Goal: Information Seeking & Learning: Learn about a topic

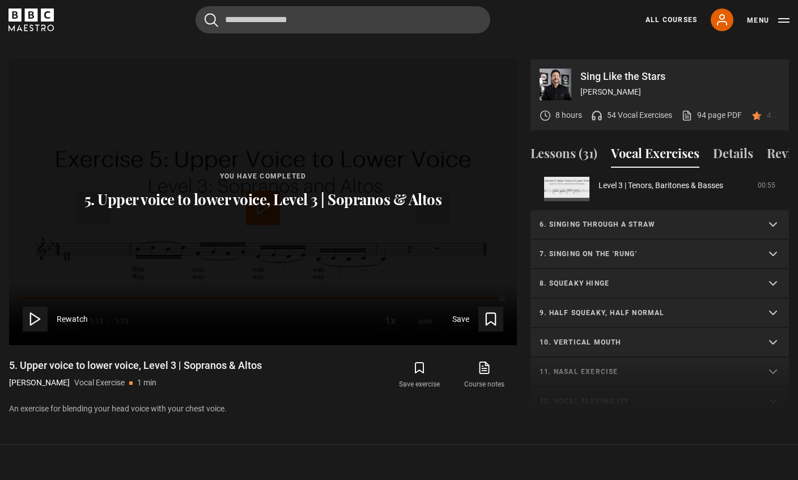
scroll to position [444, 0]
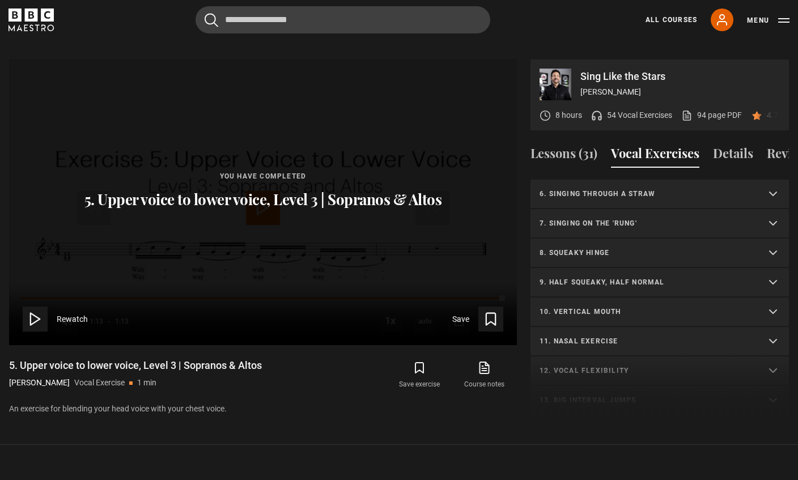
click at [591, 218] on p "7. Singing on the 'rung'" at bounding box center [646, 223] width 213 height 10
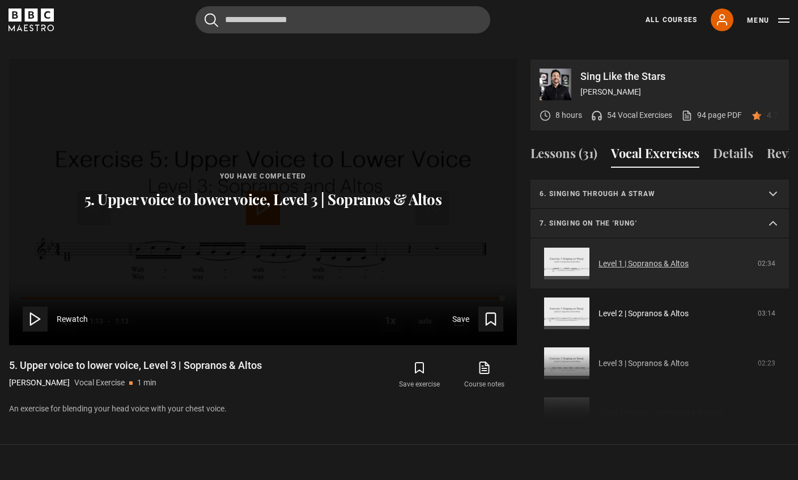
click at [628, 258] on link "Level 1 | Sopranos & Altos" at bounding box center [644, 264] width 90 height 12
